Goal: Book appointment/travel/reservation

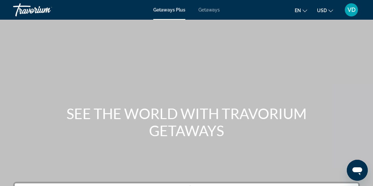
click at [212, 11] on span "Getaways" at bounding box center [208, 9] width 21 height 5
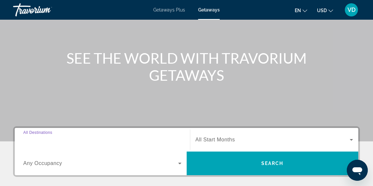
click at [71, 141] on input "Destination All Destinations" at bounding box center [102, 140] width 158 height 8
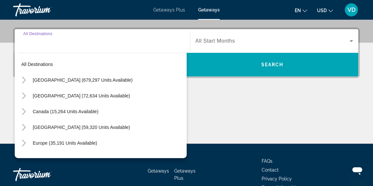
scroll to position [160, 0]
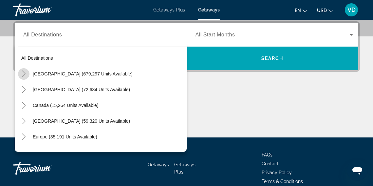
click at [24, 74] on icon "Toggle United States (679,297 units available)" at bounding box center [24, 73] width 7 height 7
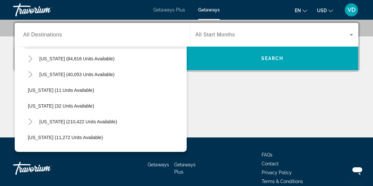
scroll to position [81, 0]
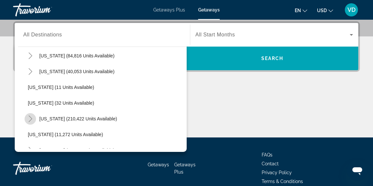
click at [33, 118] on icon "Toggle Florida (210,422 units available)" at bounding box center [30, 118] width 7 height 7
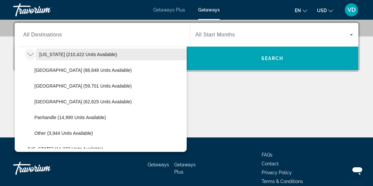
scroll to position [150, 0]
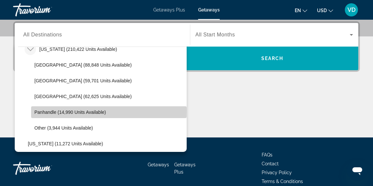
click at [47, 111] on span "Panhandle (14,990 units available)" at bounding box center [69, 111] width 71 height 5
type input "**********"
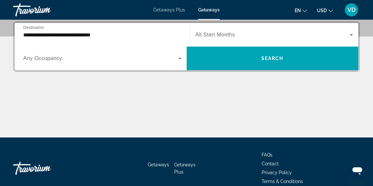
click at [47, 63] on div "Search widget" at bounding box center [102, 58] width 158 height 18
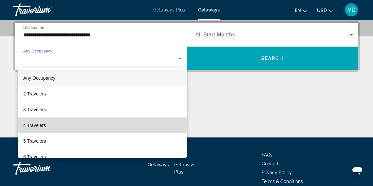
click at [32, 125] on span "4 Travelers" at bounding box center [34, 125] width 23 height 8
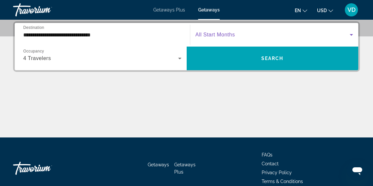
click at [350, 35] on icon "Search widget" at bounding box center [351, 35] width 3 height 2
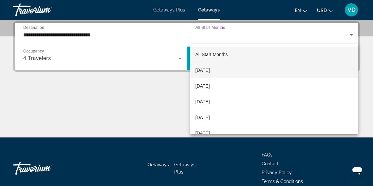
scroll to position [14, 0]
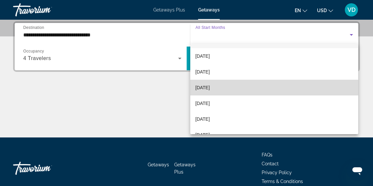
click at [322, 84] on mat-option "[DATE]" at bounding box center [274, 88] width 168 height 16
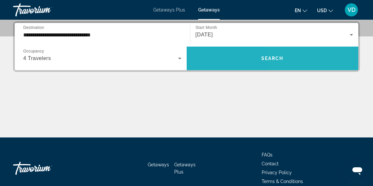
click at [289, 61] on span "Search widget" at bounding box center [273, 58] width 172 height 16
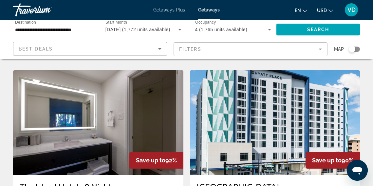
scroll to position [488, 0]
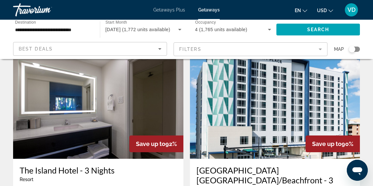
click at [262, 94] on img "Main content" at bounding box center [275, 106] width 170 height 105
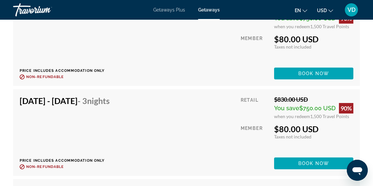
scroll to position [3124, 0]
